Goal: Information Seeking & Learning: Learn about a topic

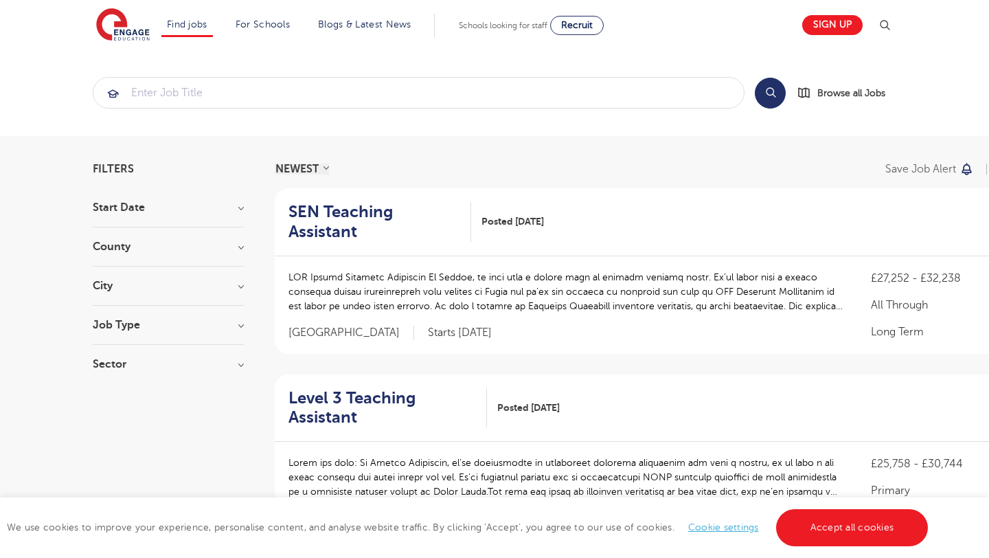
click at [240, 330] on div "Job Type Long Term 134 Daily Supply 38 SEND 36 Support Services 18 Permanent 3" at bounding box center [168, 331] width 151 height 25
click at [239, 325] on h3 "Job Type" at bounding box center [168, 324] width 151 height 11
click at [113, 375] on label "Daily Supply 38" at bounding box center [154, 374] width 83 height 18
click at [113, 375] on input "Daily Supply 38" at bounding box center [117, 372] width 9 height 9
checkbox input "true"
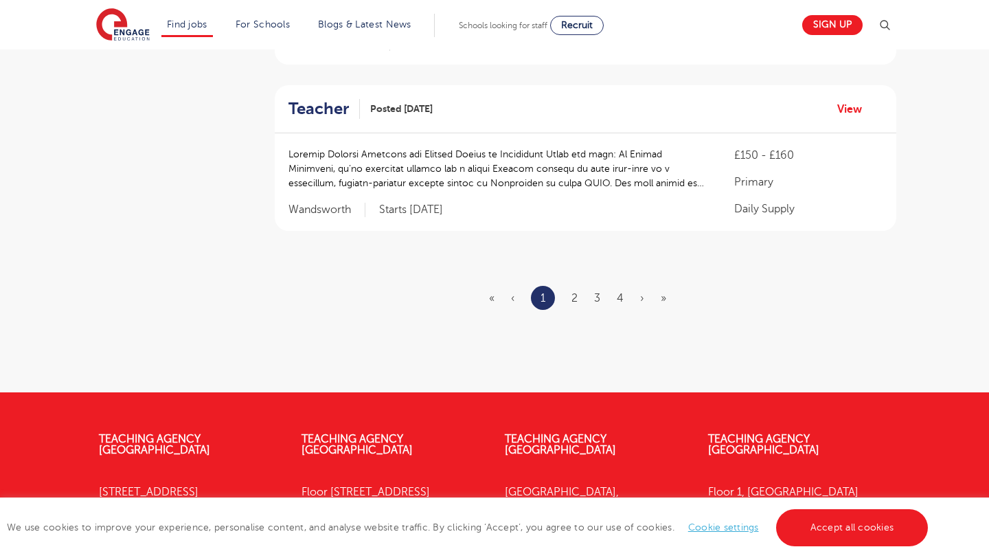
scroll to position [1682, 0]
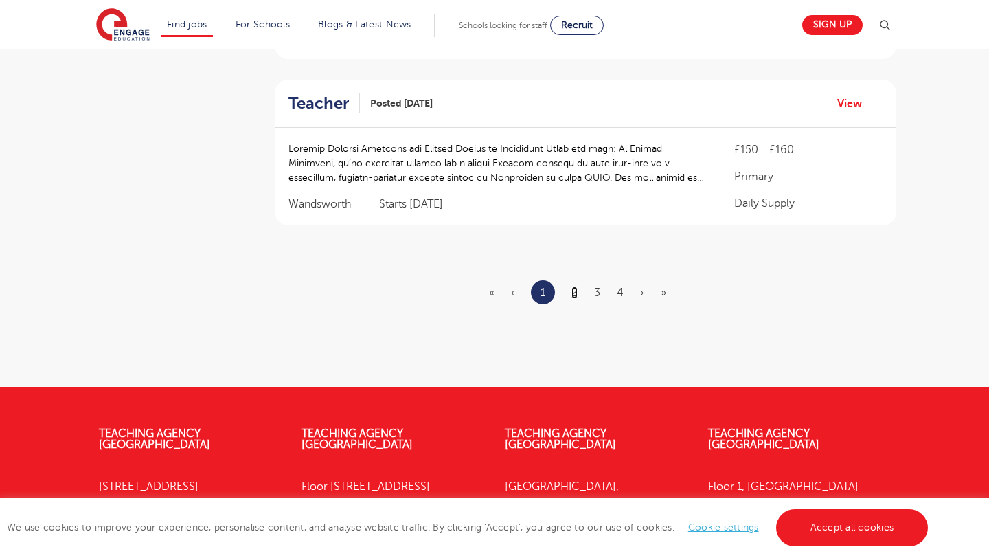
click at [575, 290] on link "2" at bounding box center [574, 292] width 6 height 12
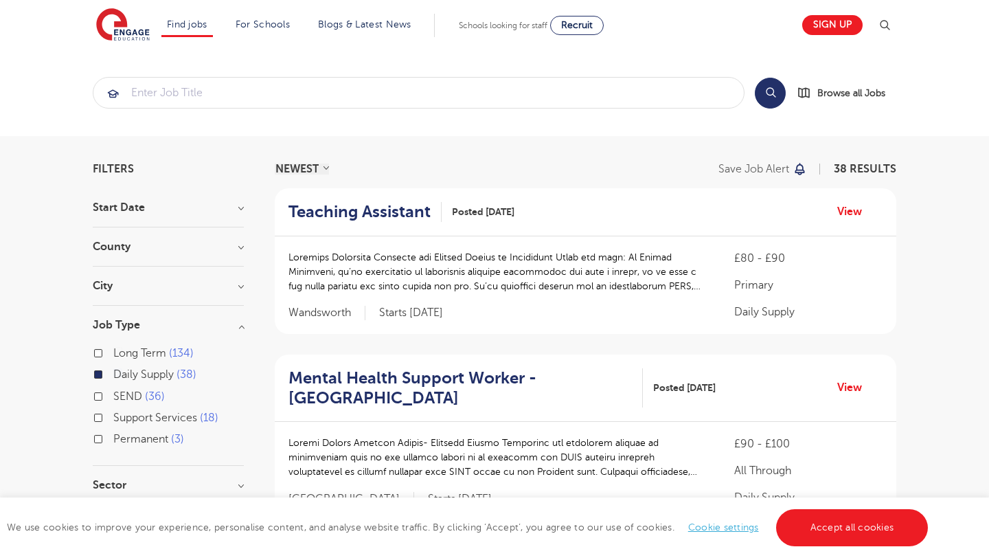
click at [229, 282] on h3 "City" at bounding box center [168, 285] width 151 height 11
click at [132, 444] on button "Show more" at bounding box center [122, 439] width 58 height 12
click at [113, 395] on label "Hastings 3" at bounding box center [142, 396] width 58 height 18
click at [113, 395] on input "Hastings 3" at bounding box center [117, 394] width 9 height 9
checkbox input "true"
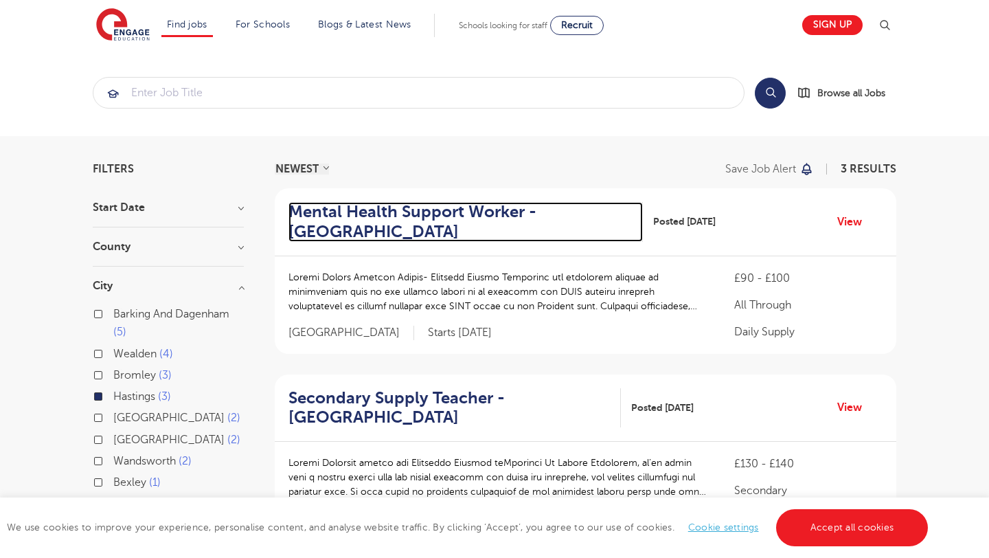
click at [463, 214] on h2 "Mental Health Support Worker - [GEOGRAPHIC_DATA]" at bounding box center [459, 222] width 343 height 40
